Goal: Register for event/course

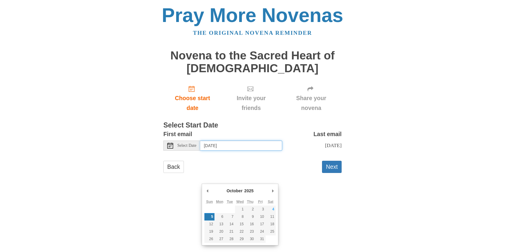
click at [218, 151] on input "Sunday, October 5th" at bounding box center [241, 146] width 82 height 10
type input "Saturday, October 4th"
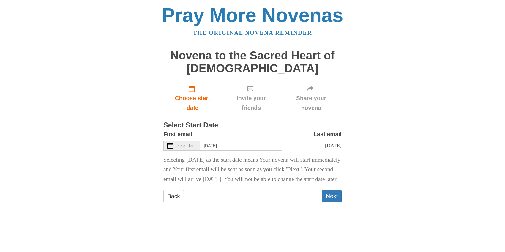
scroll to position [51, 0]
click at [328, 202] on button "Next" at bounding box center [332, 196] width 20 height 12
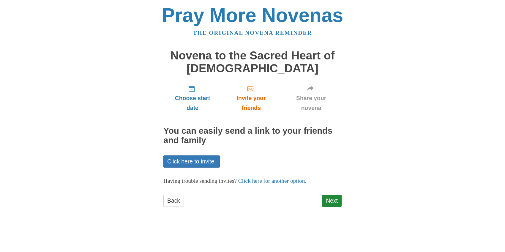
scroll to position [37, 0]
click at [329, 207] on link "Next" at bounding box center [332, 201] width 20 height 12
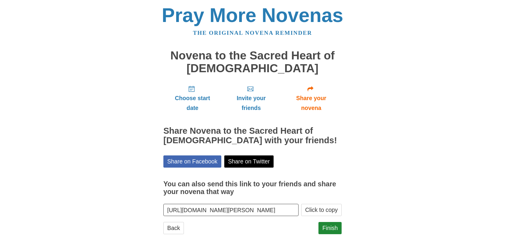
scroll to position [57, 0]
click at [329, 223] on link "Finish" at bounding box center [329, 228] width 23 height 12
